Goal: Use online tool/utility: Utilize a website feature to perform a specific function

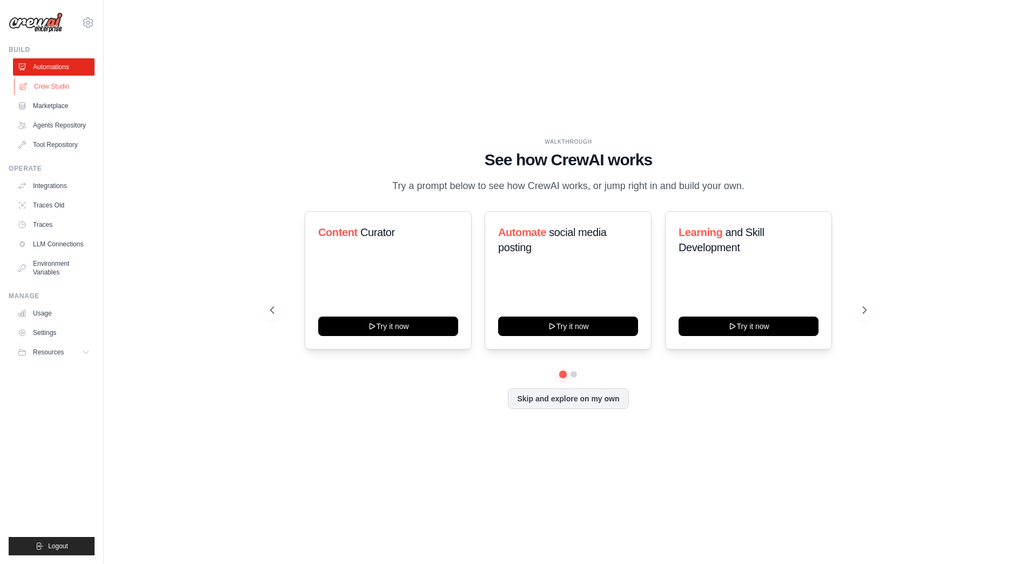
click at [44, 89] on link "Crew Studio" at bounding box center [55, 86] width 82 height 17
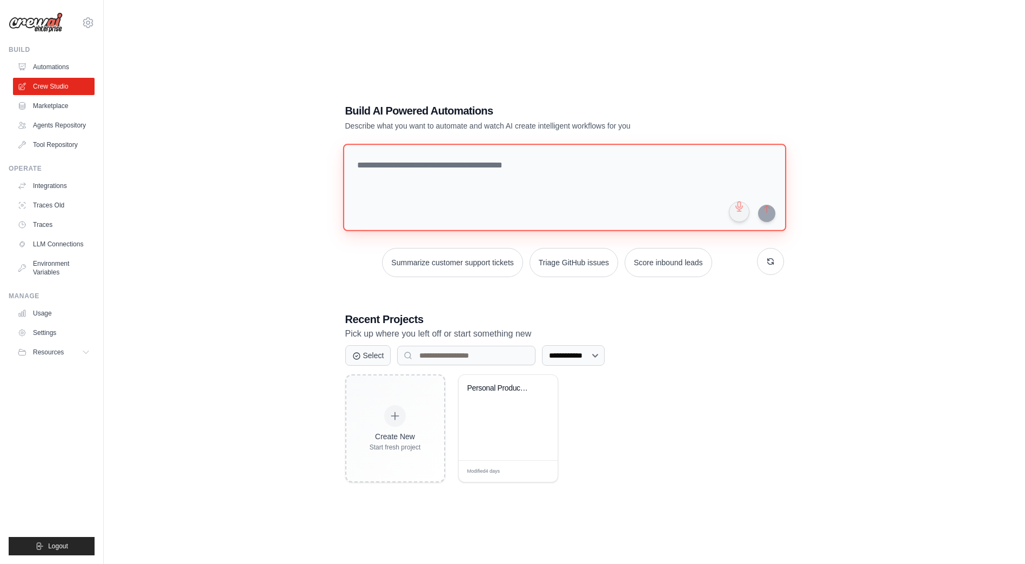
click at [380, 171] on textarea at bounding box center [564, 188] width 443 height 88
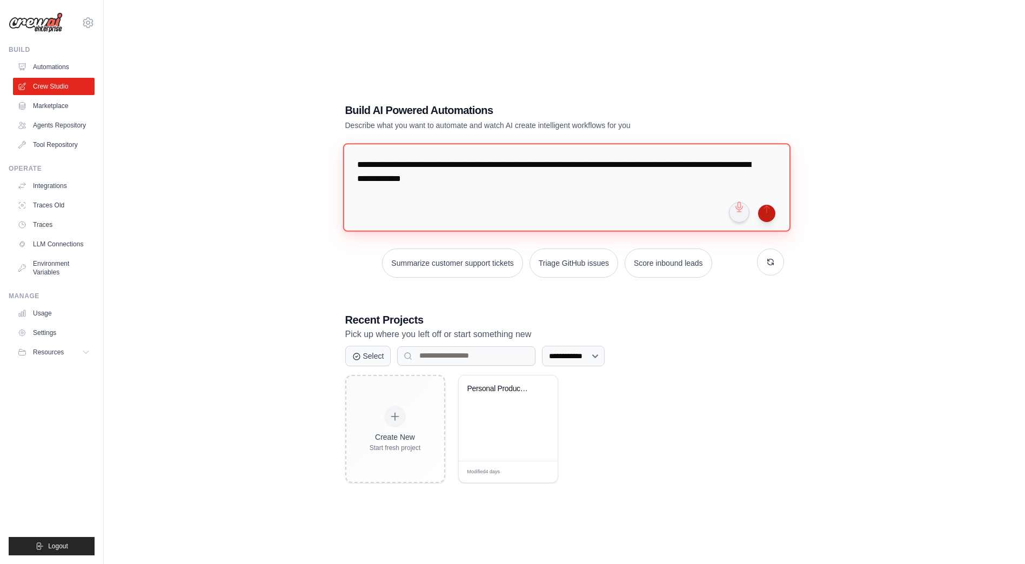
type textarea "**********"
click at [769, 217] on button "submit" at bounding box center [766, 213] width 17 height 17
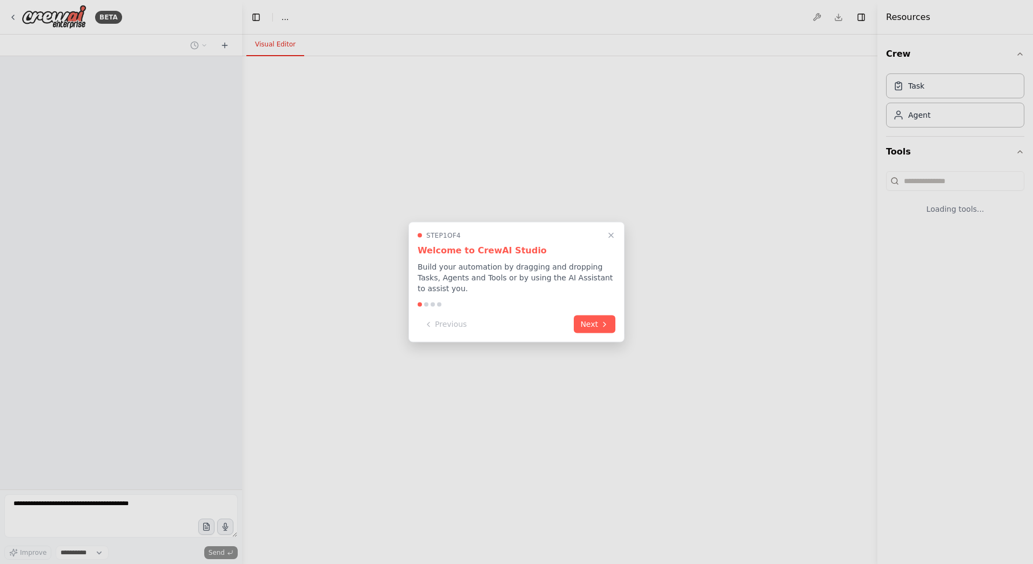
select select "****"
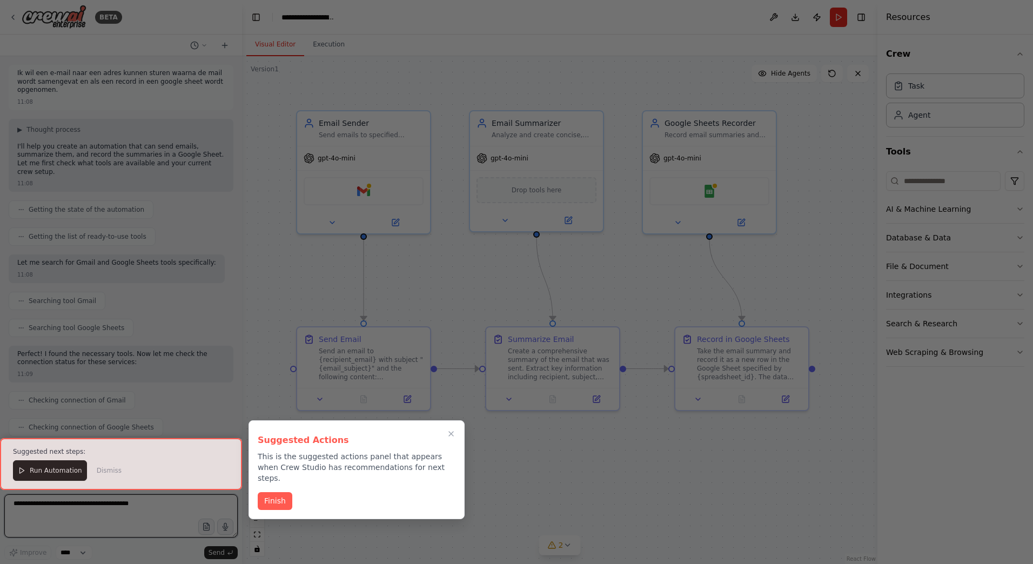
scroll to position [636, 0]
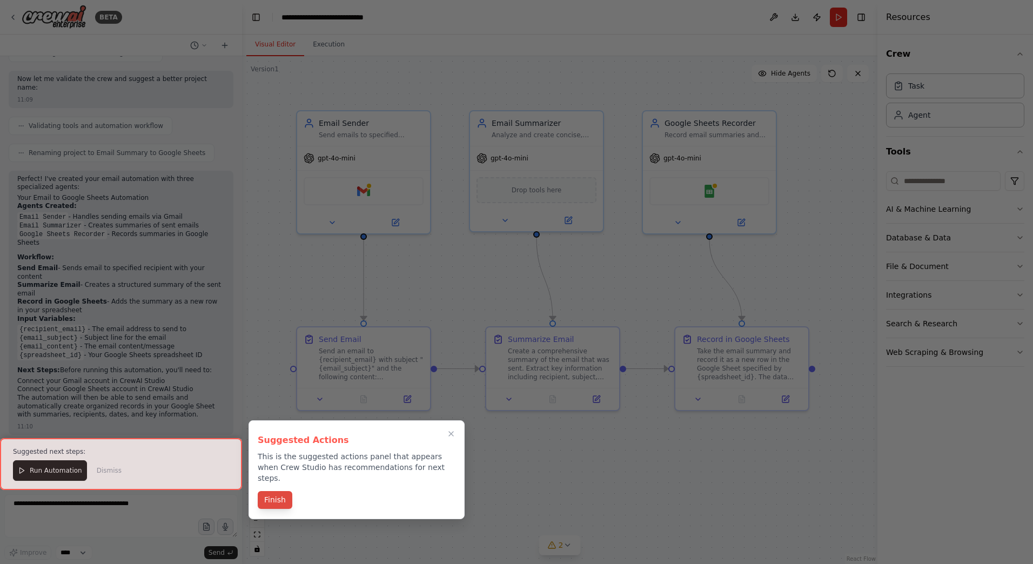
click at [275, 491] on button "Finish" at bounding box center [275, 500] width 35 height 18
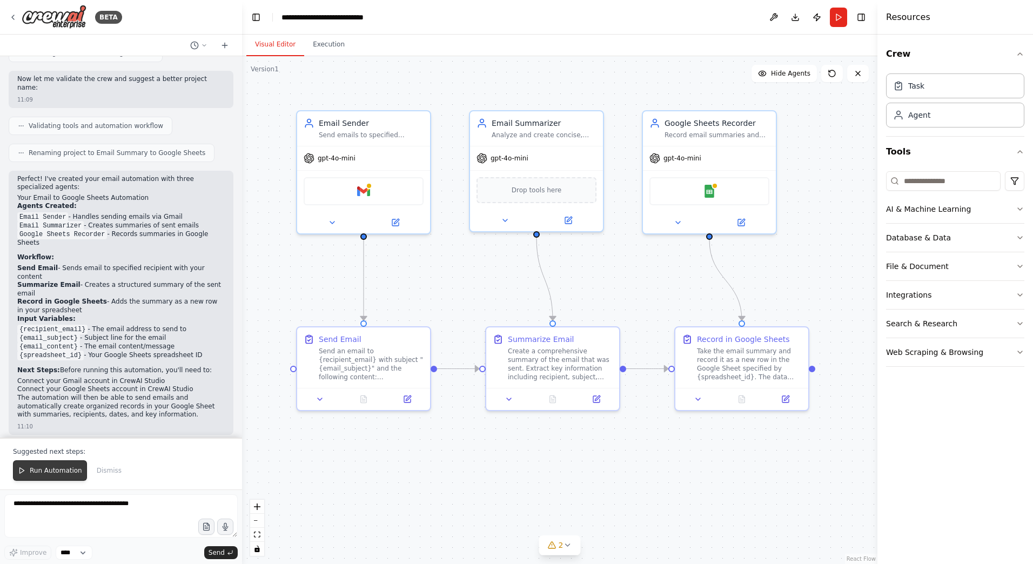
click at [65, 473] on span "Run Automation" at bounding box center [56, 470] width 52 height 9
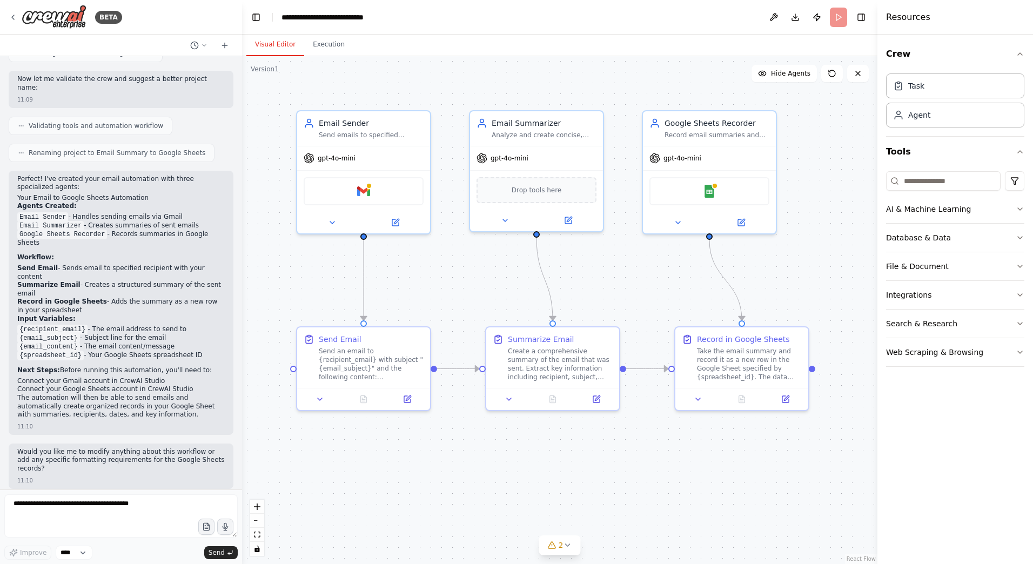
scroll to position [584, 0]
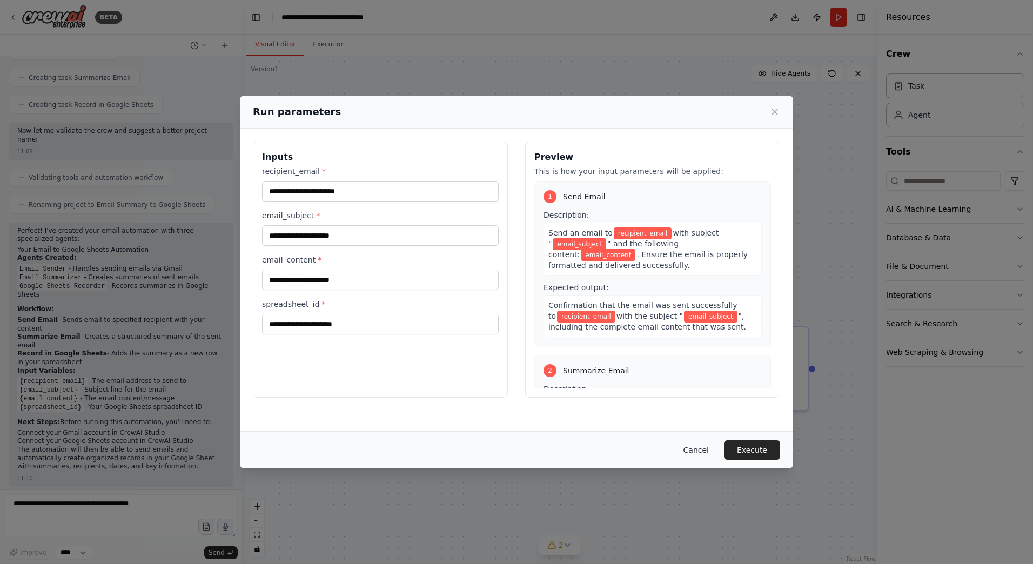
click at [702, 451] on button "Cancel" at bounding box center [696, 449] width 43 height 19
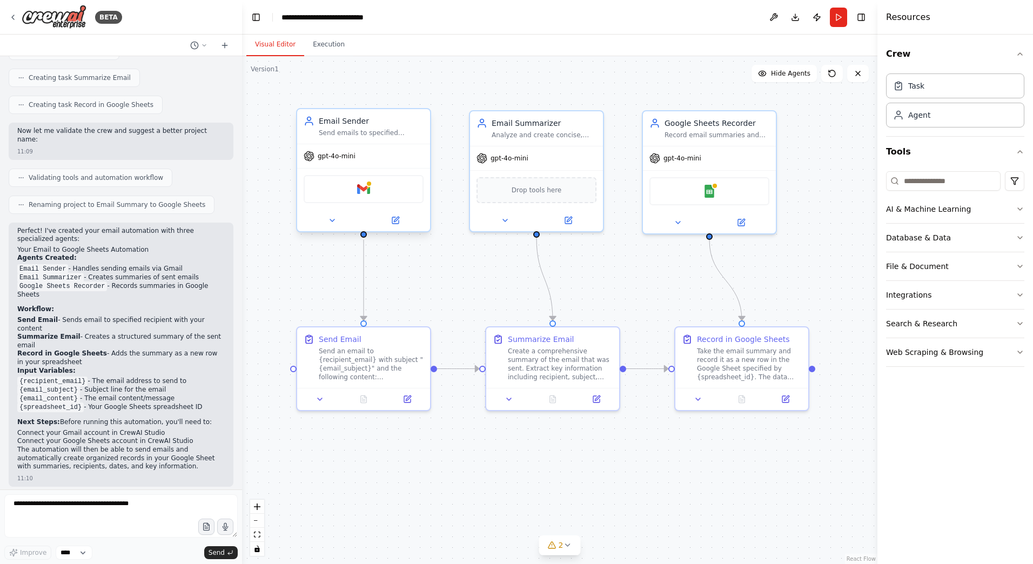
click at [354, 190] on div "Gmail" at bounding box center [364, 189] width 120 height 28
click at [371, 134] on div "Send emails to specified recipients with given subject and content. Ensure emai…" at bounding box center [371, 133] width 105 height 9
click at [394, 219] on icon at bounding box center [395, 220] width 6 height 6
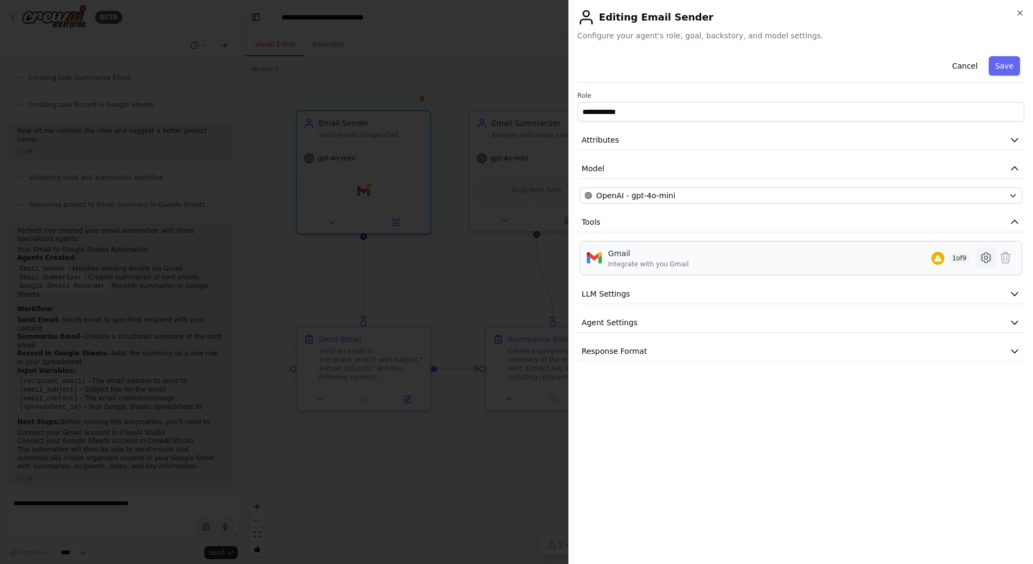
click at [988, 258] on icon at bounding box center [985, 257] width 3 height 3
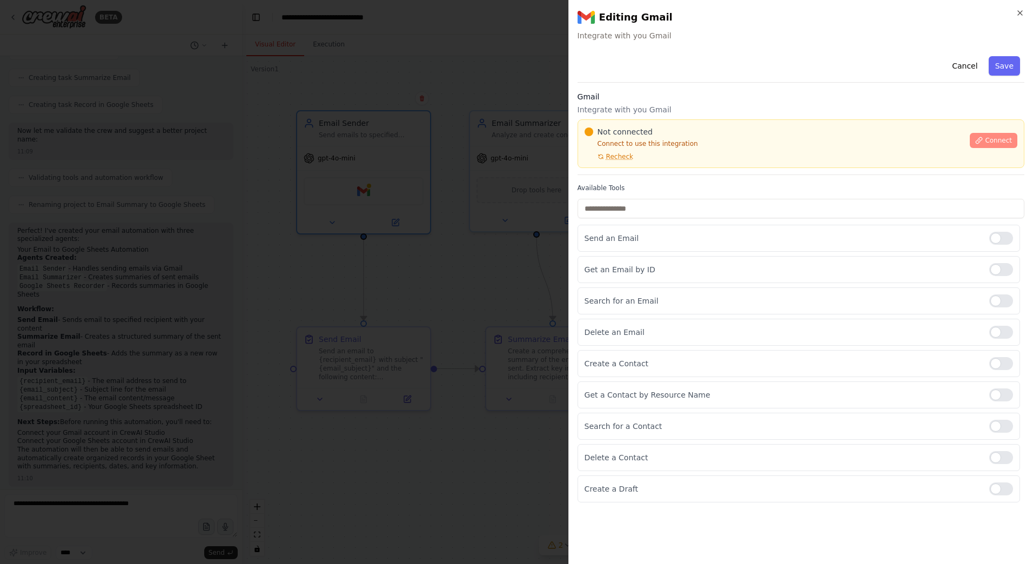
click at [996, 137] on span "Connect" at bounding box center [998, 140] width 27 height 9
click at [995, 142] on span "Connect" at bounding box center [998, 140] width 27 height 9
click at [965, 61] on button "Cancel" at bounding box center [964, 65] width 38 height 19
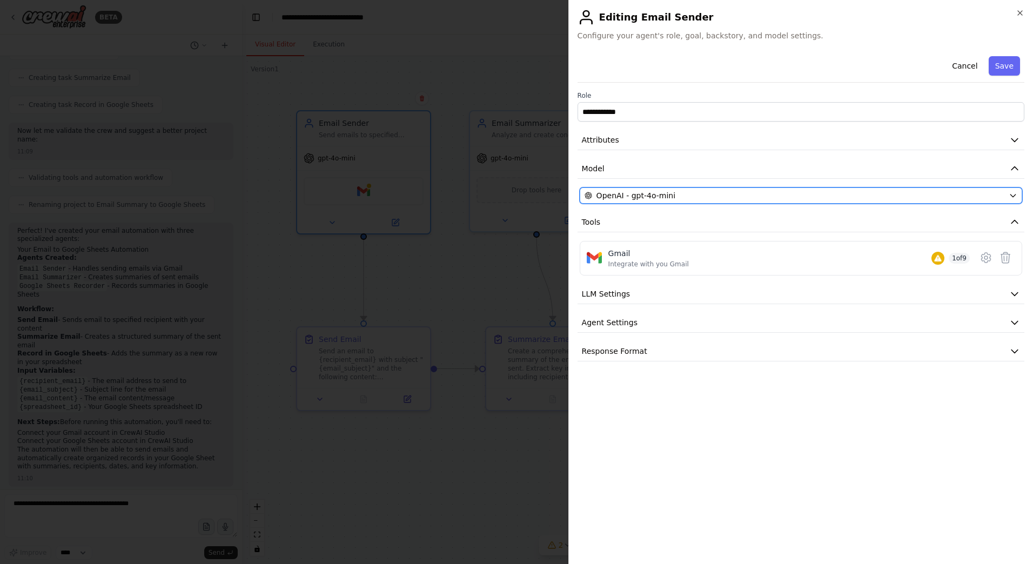
click at [615, 192] on span "OpenAI - gpt-4o-mini" at bounding box center [635, 195] width 79 height 11
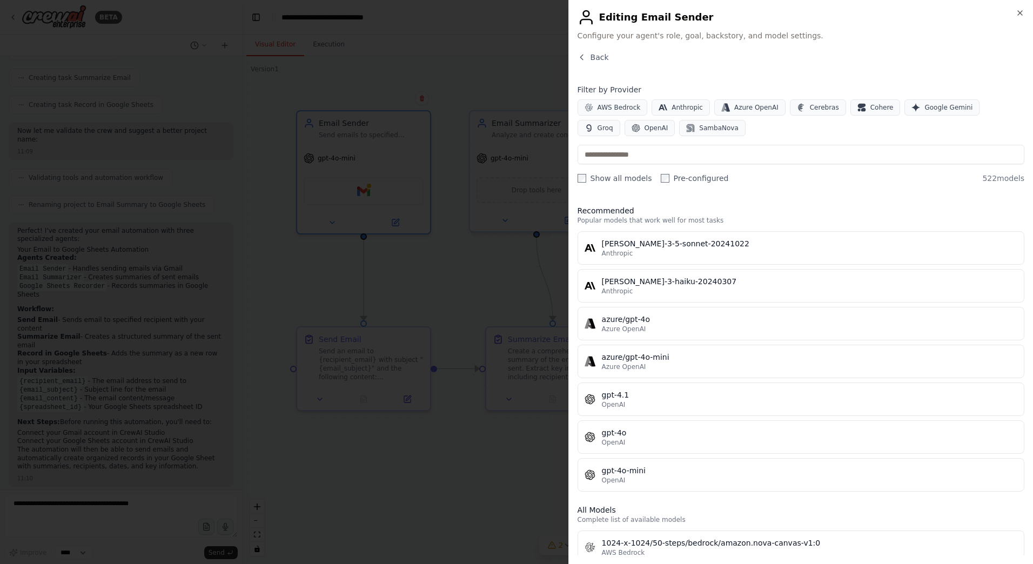
click at [707, 174] on label "Pre-configured" at bounding box center [695, 178] width 68 height 11
click at [353, 278] on div at bounding box center [516, 282] width 1033 height 564
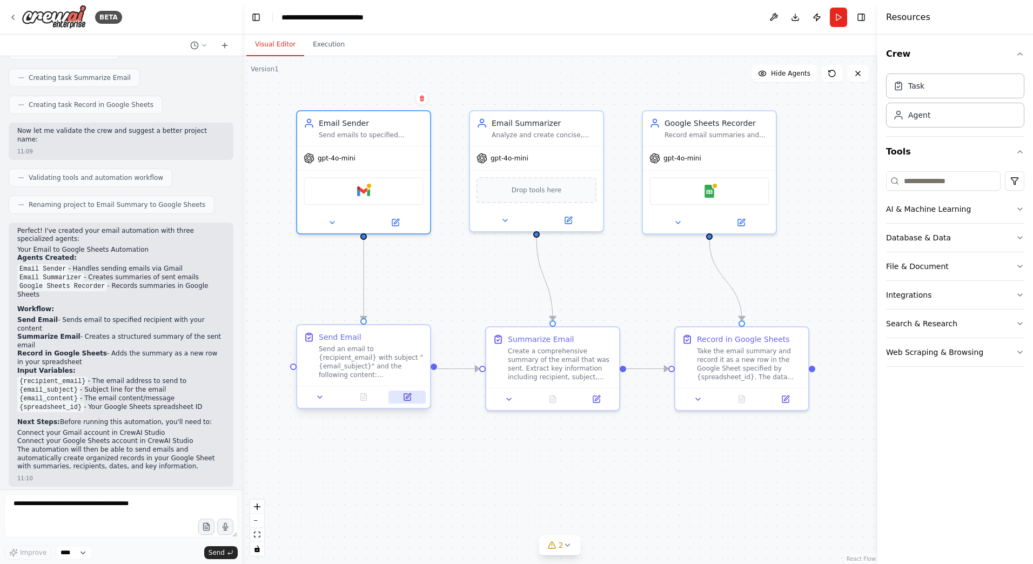
click at [408, 402] on button at bounding box center [406, 397] width 37 height 13
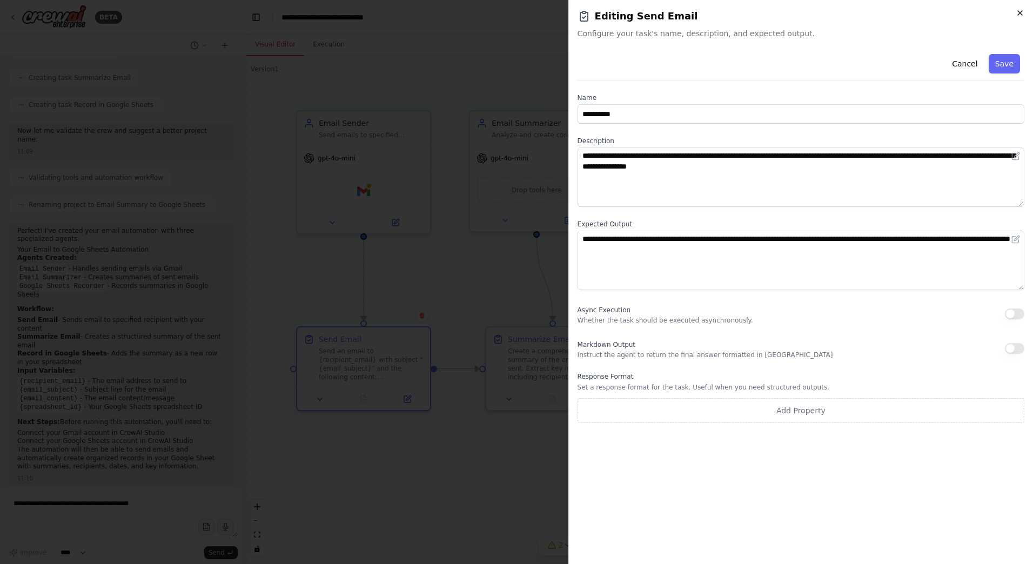
click at [1019, 14] on icon "button" at bounding box center [1020, 13] width 9 height 9
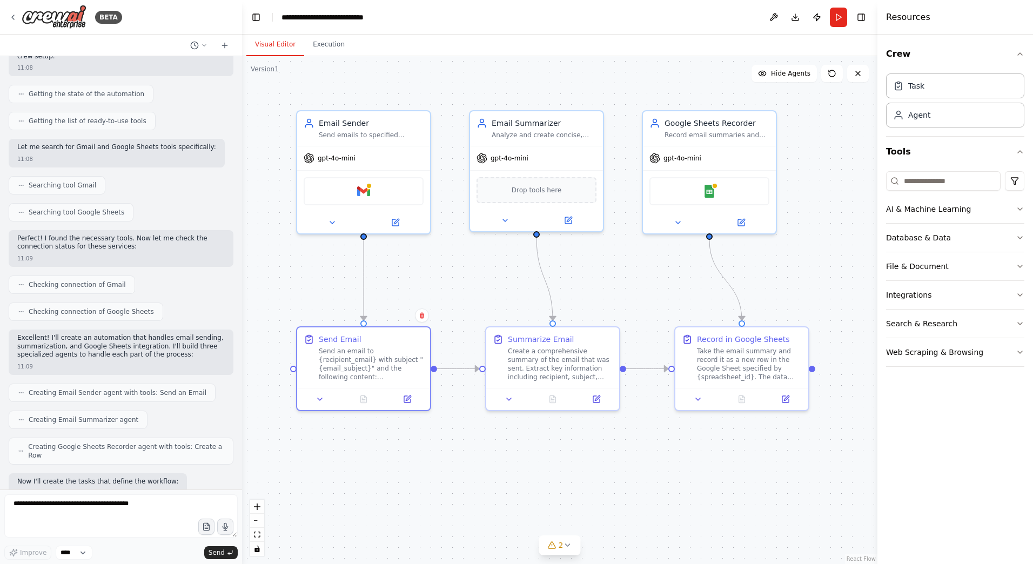
scroll to position [0, 0]
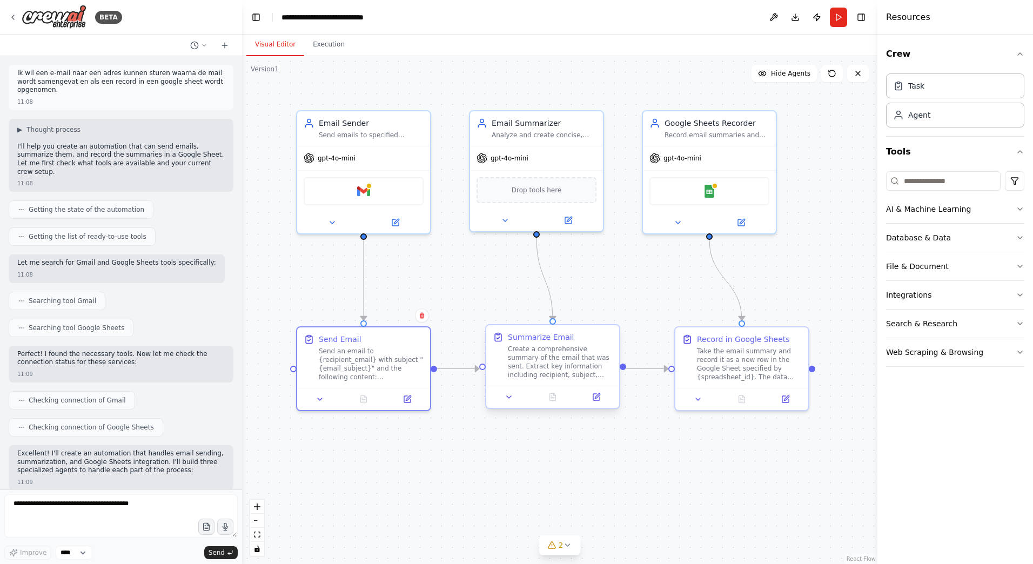
click at [546, 355] on div "Create a comprehensive summary of the email that was sent. Extract key informat…" at bounding box center [560, 362] width 105 height 35
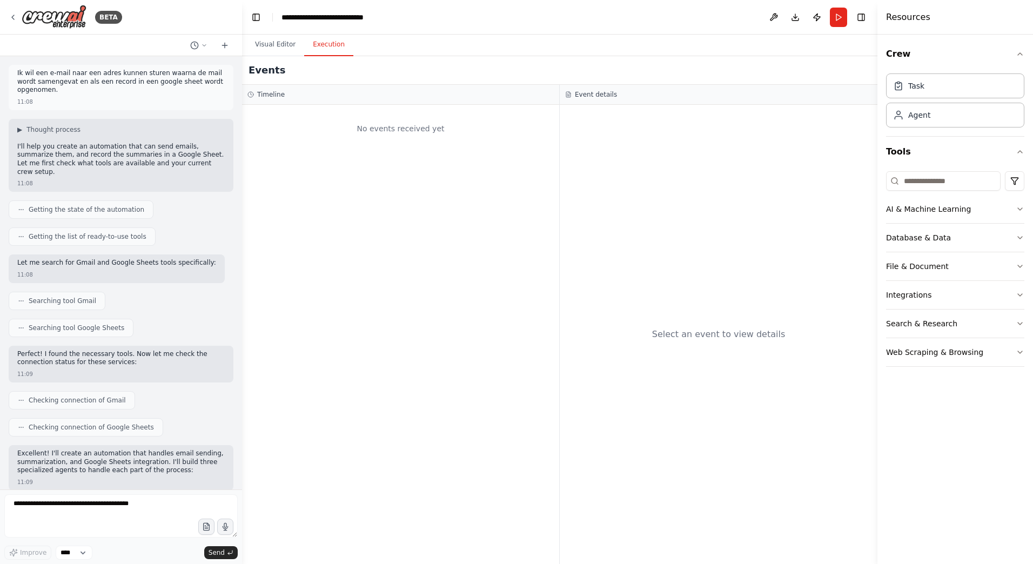
click at [326, 50] on button "Execution" at bounding box center [328, 44] width 49 height 23
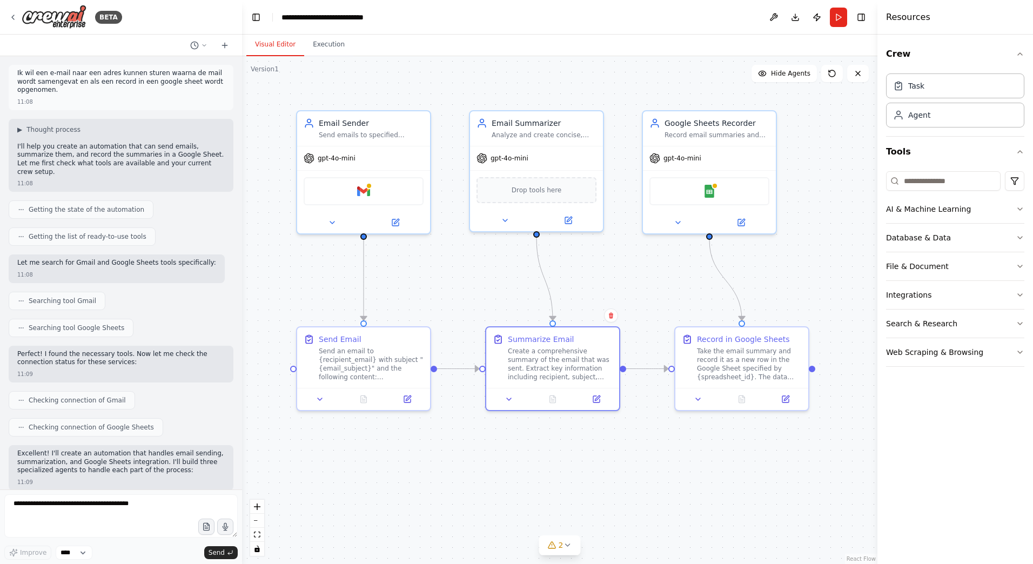
click at [270, 45] on button "Visual Editor" at bounding box center [275, 44] width 58 height 23
